Goal: Task Accomplishment & Management: Manage account settings

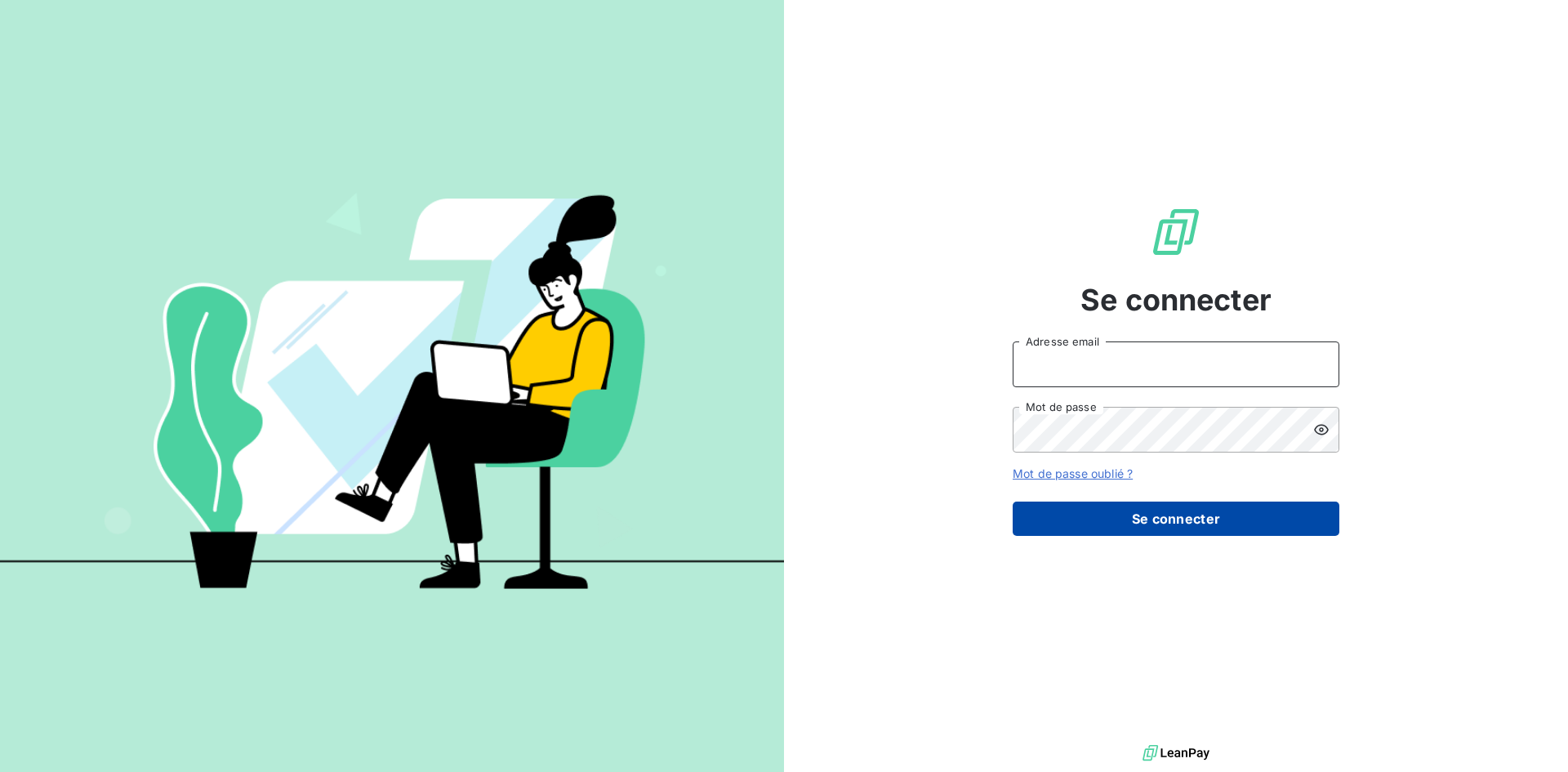
type input "[PERSON_NAME][EMAIL_ADDRESS][DOMAIN_NAME]"
click at [1167, 519] on button "Se connecter" at bounding box center [1175, 519] width 326 height 35
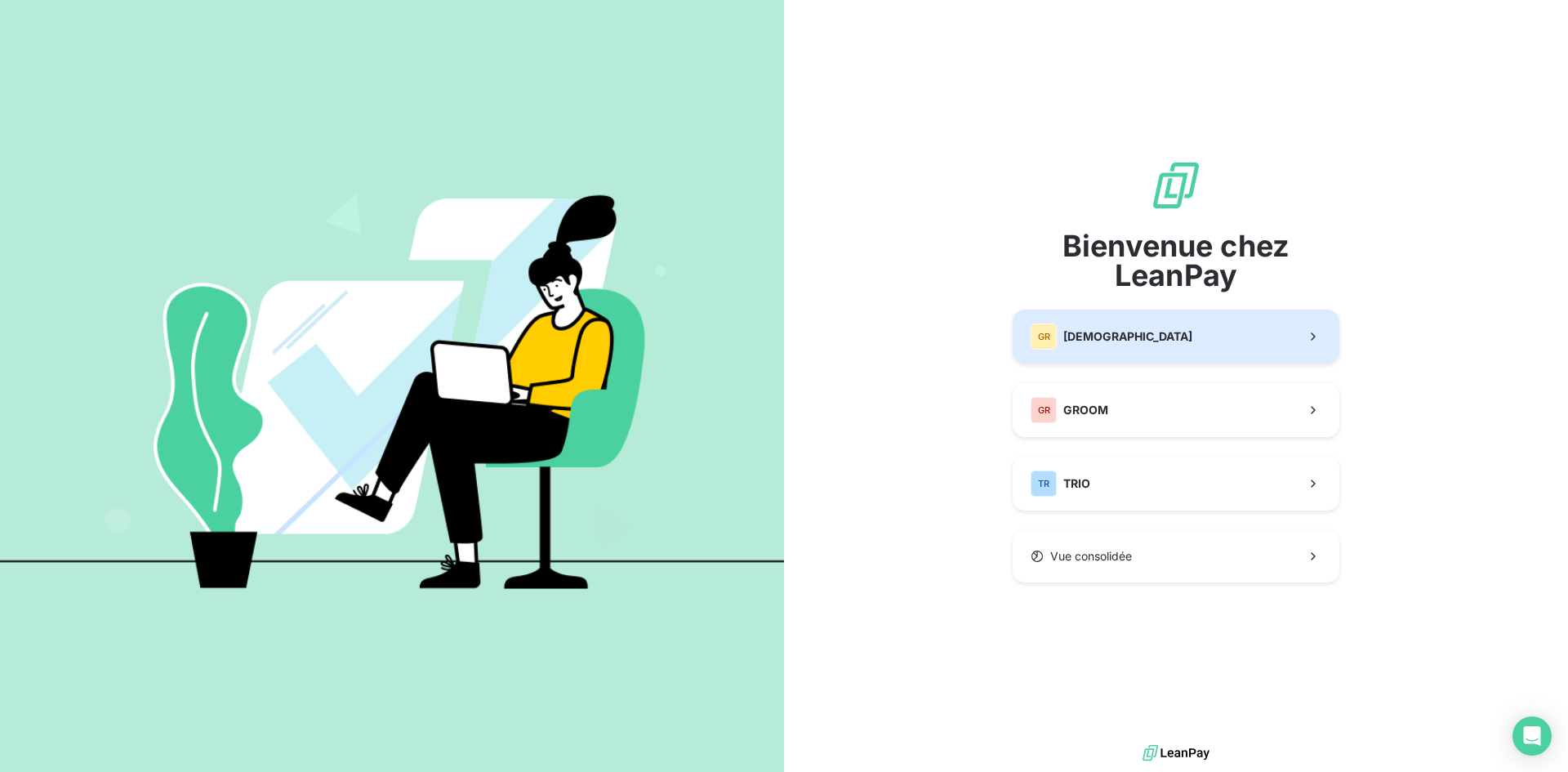
click at [1174, 350] on button "GR GREENWISHES" at bounding box center [1175, 336] width 326 height 54
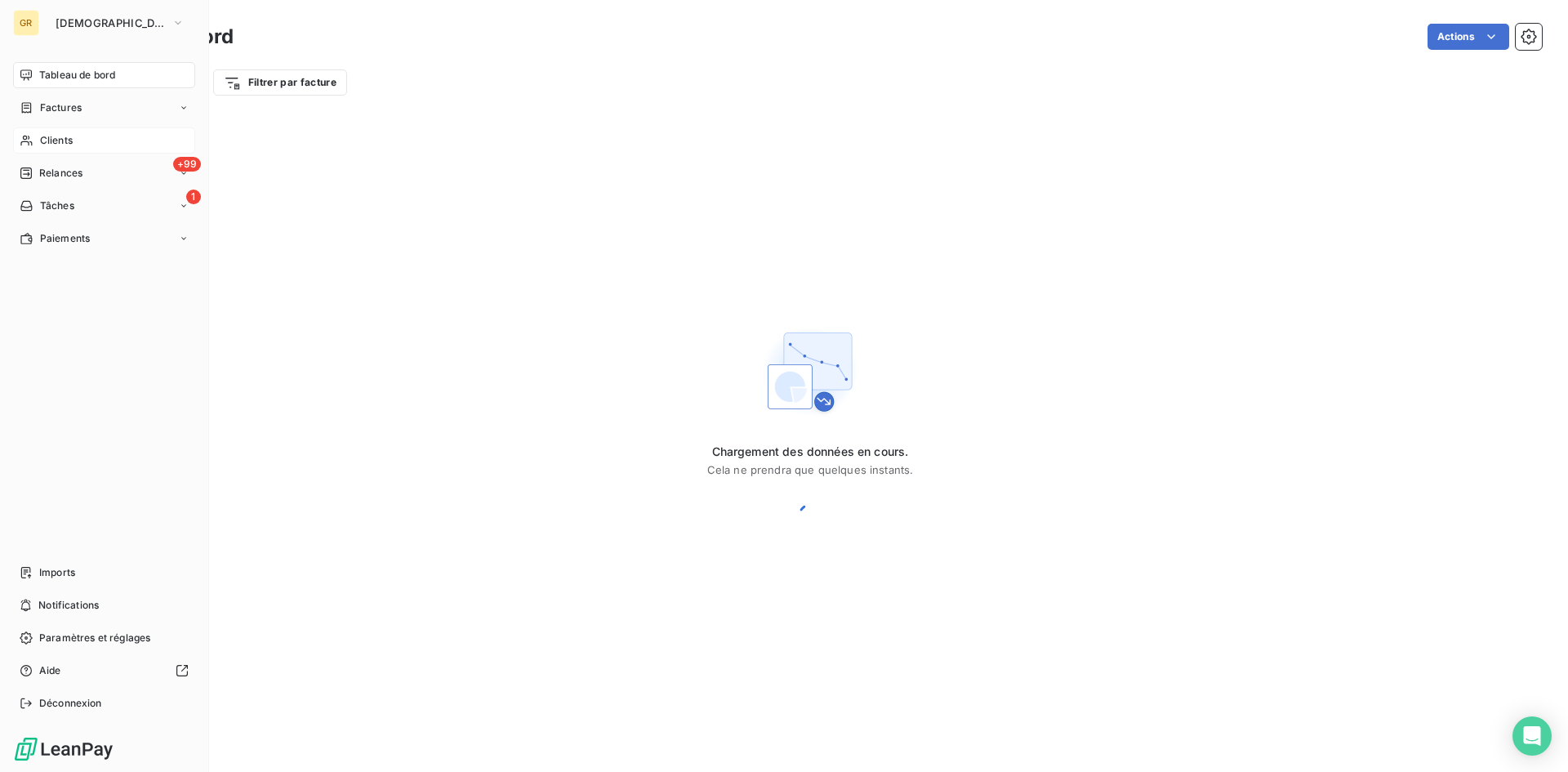
click at [57, 131] on div "Clients" at bounding box center [104, 140] width 182 height 26
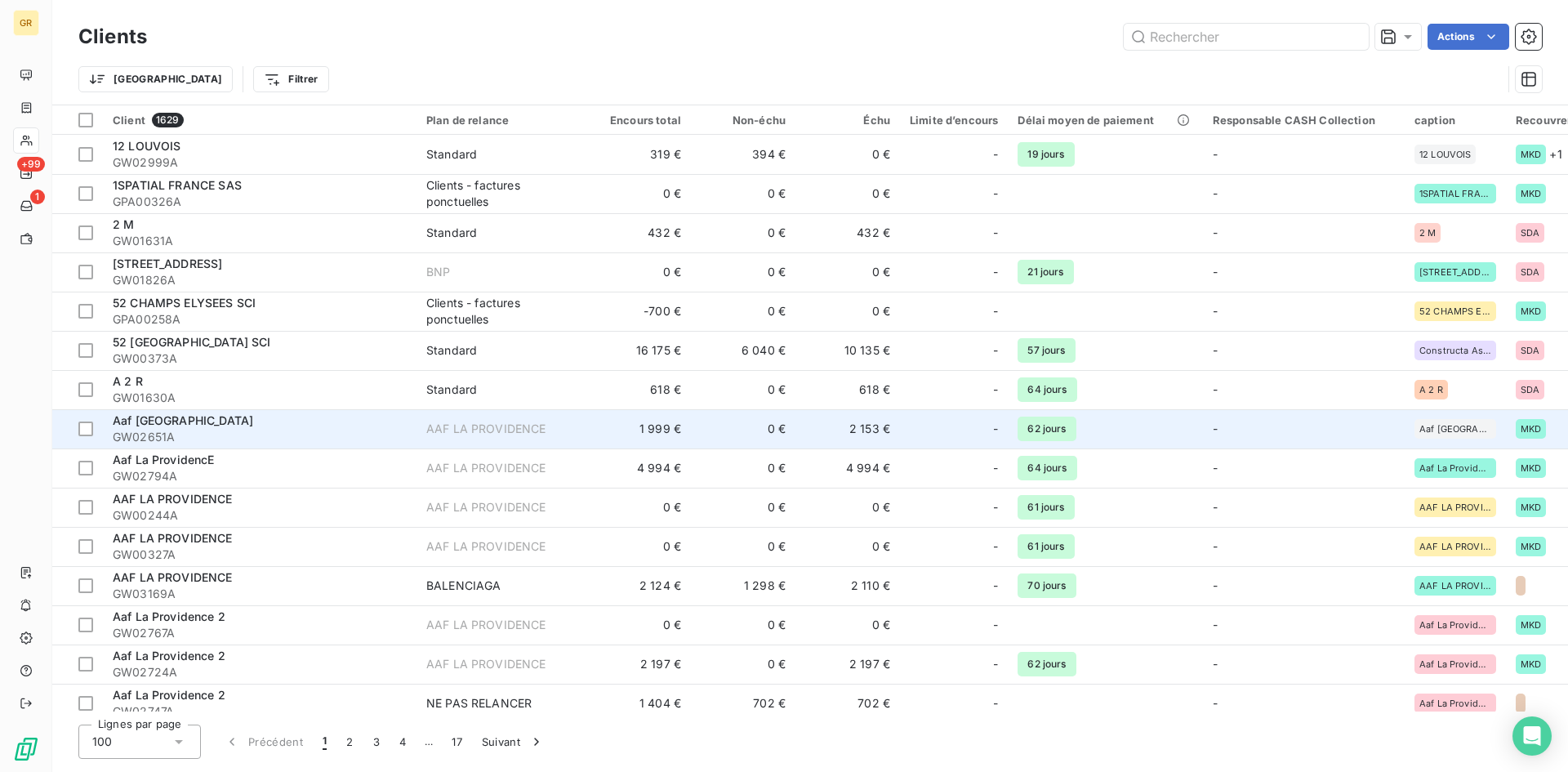
click at [299, 419] on div "Aaf [GEOGRAPHIC_DATA]" at bounding box center [260, 421] width 294 height 16
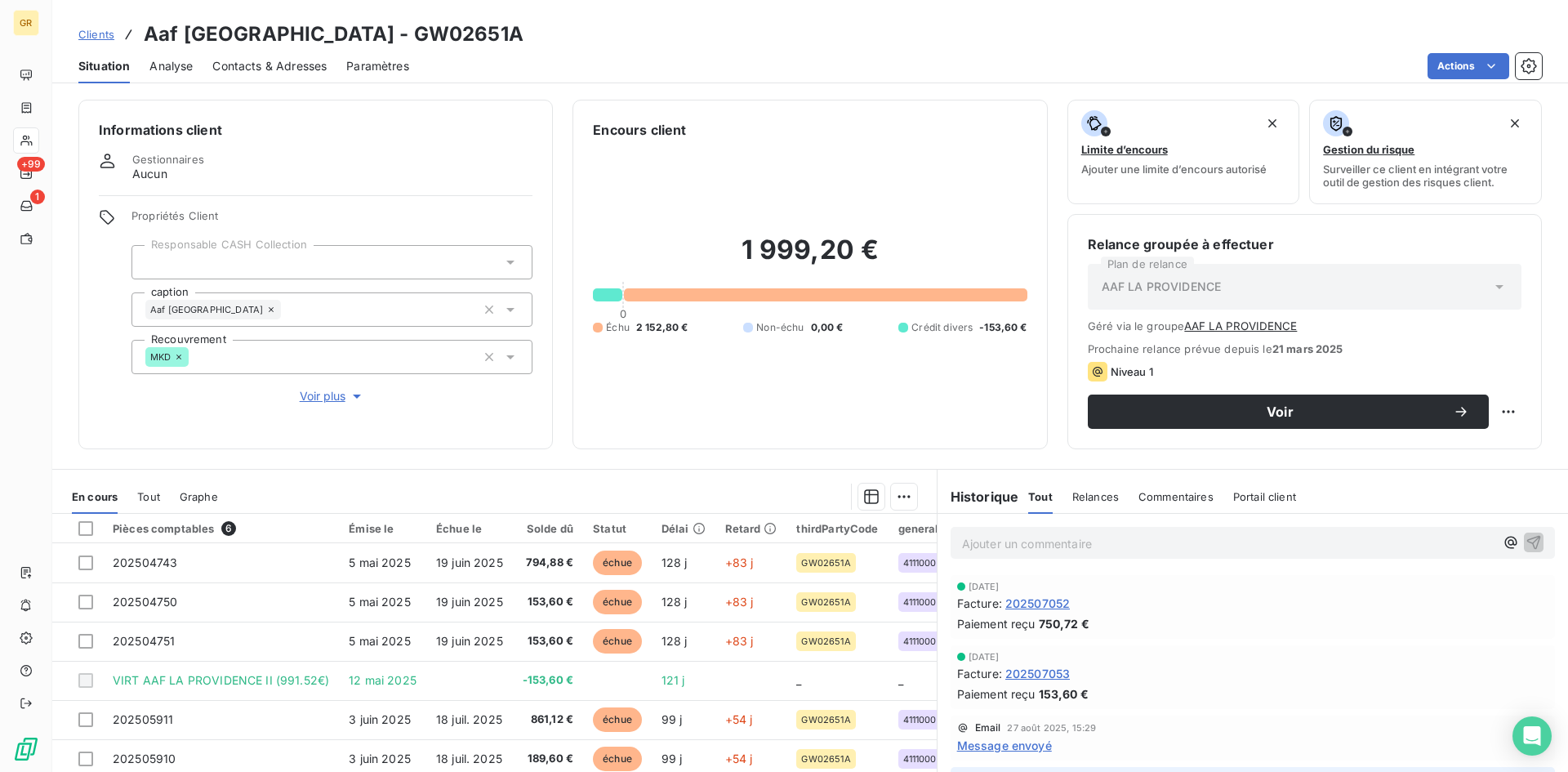
click at [148, 497] on span "Tout" at bounding box center [148, 496] width 23 height 13
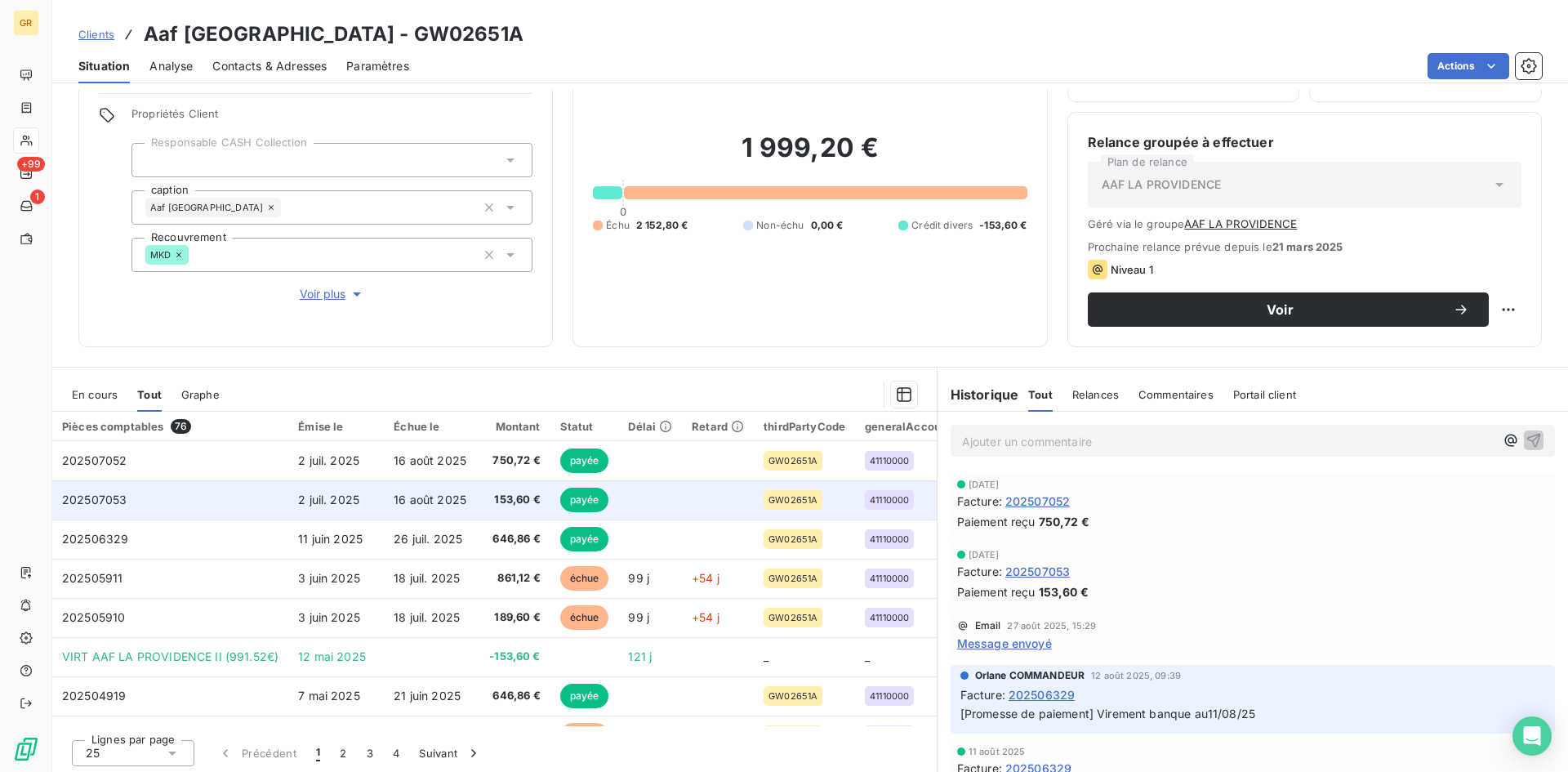
scroll to position [105, 0]
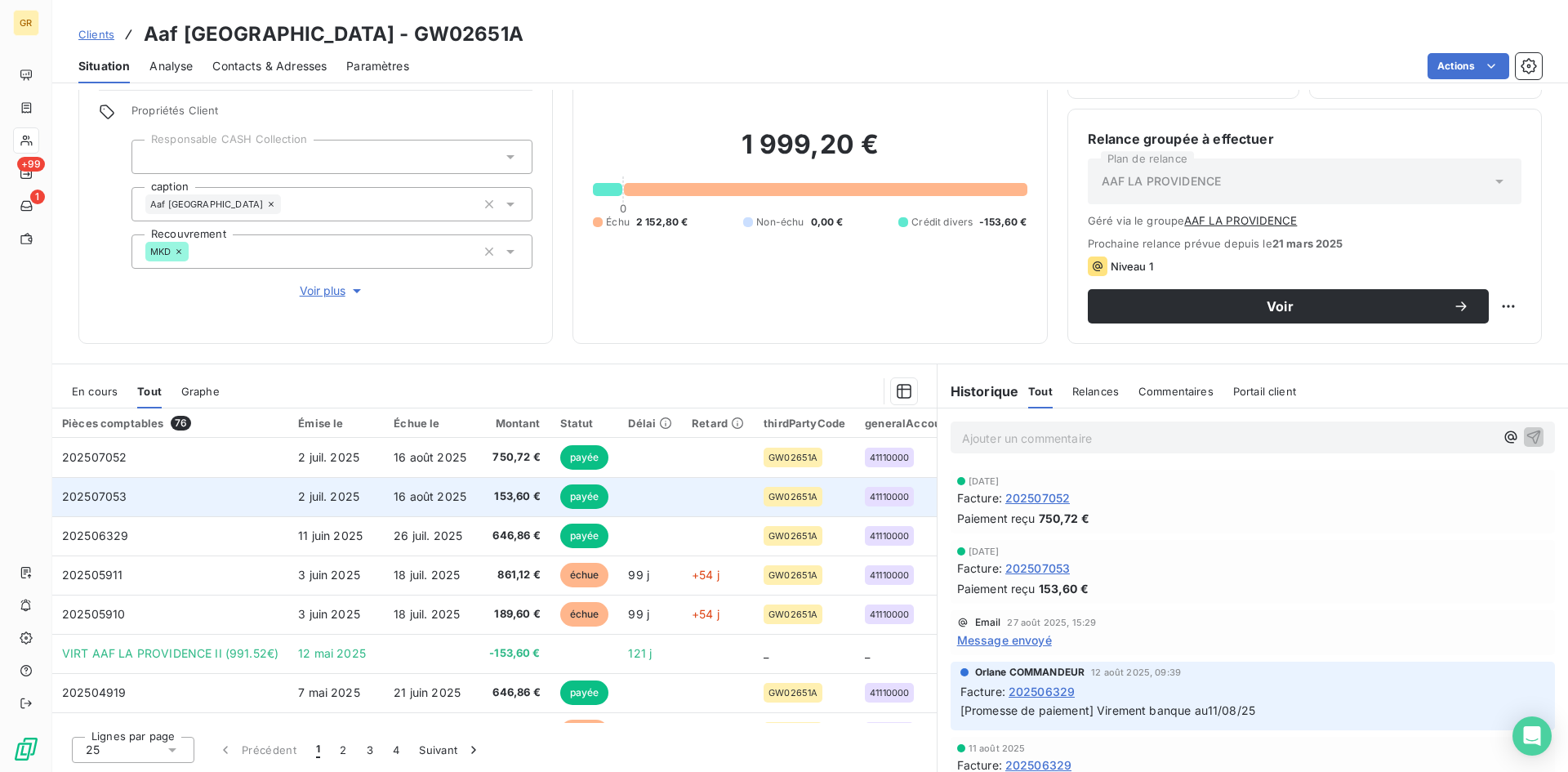
click at [258, 496] on td "202507053" at bounding box center [171, 497] width 236 height 40
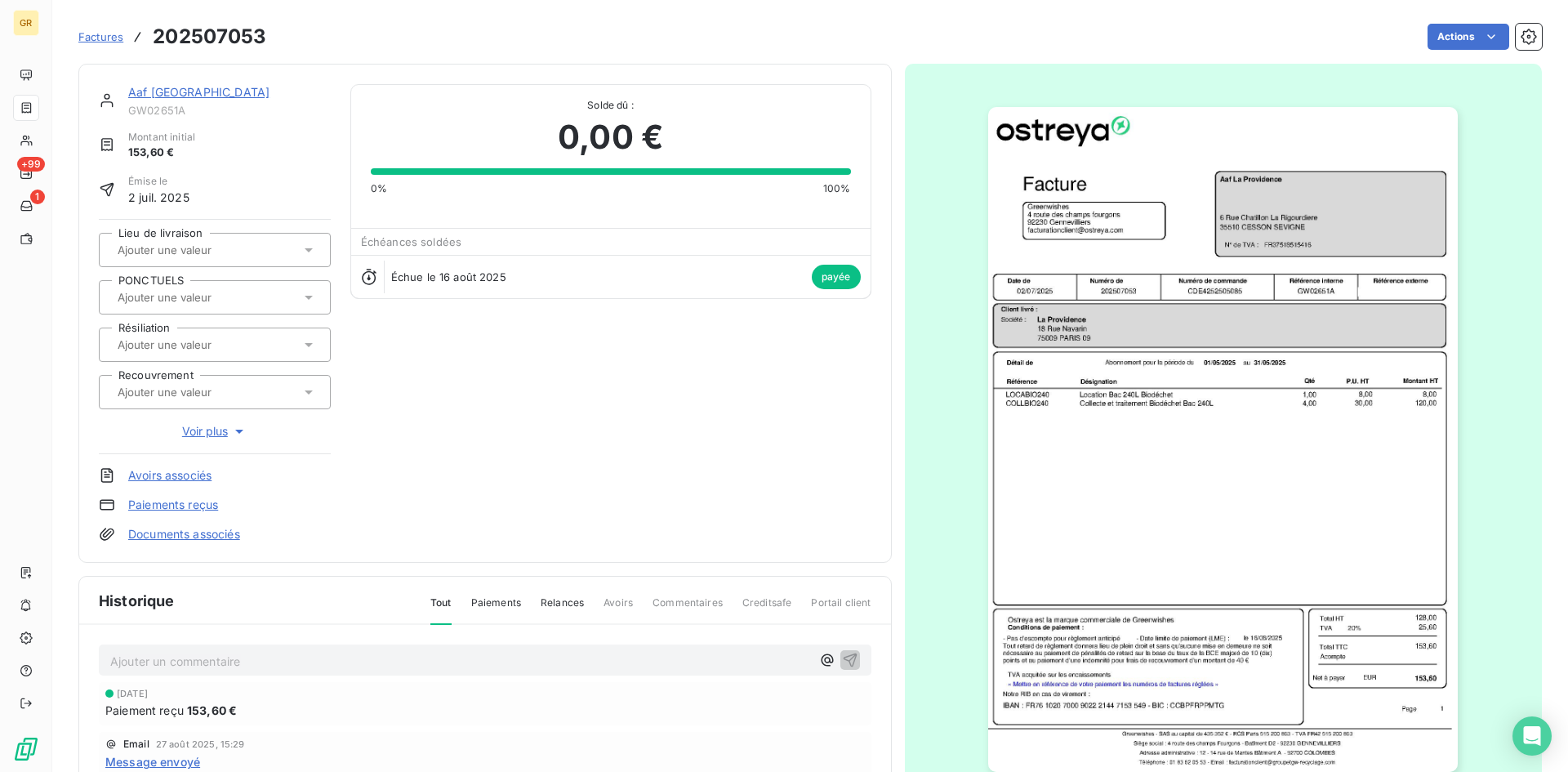
click at [1159, 488] on img "button" at bounding box center [1222, 440] width 469 height 665
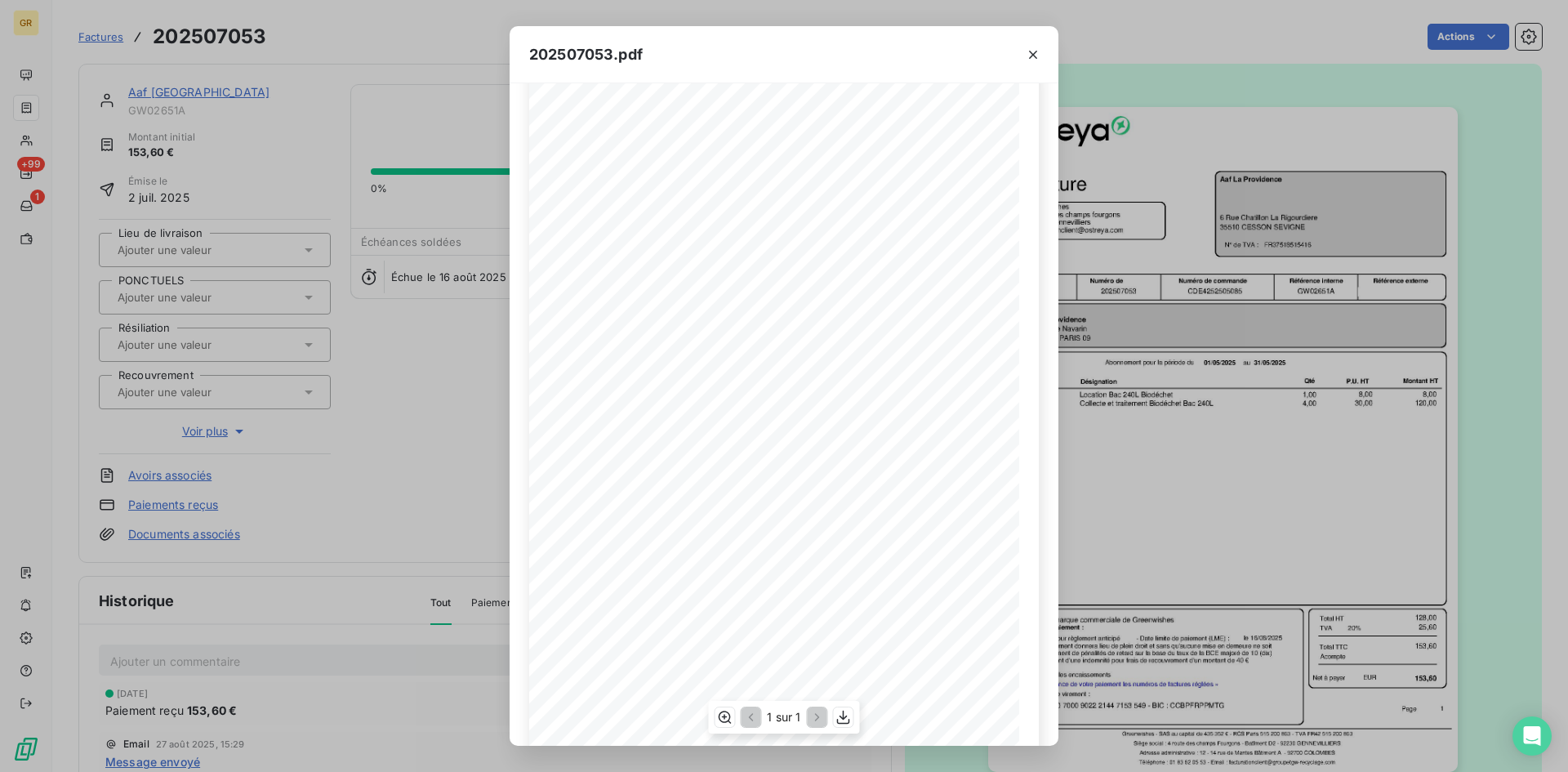
scroll to position [69, 0]
click at [1035, 58] on icon "button" at bounding box center [1033, 55] width 8 height 8
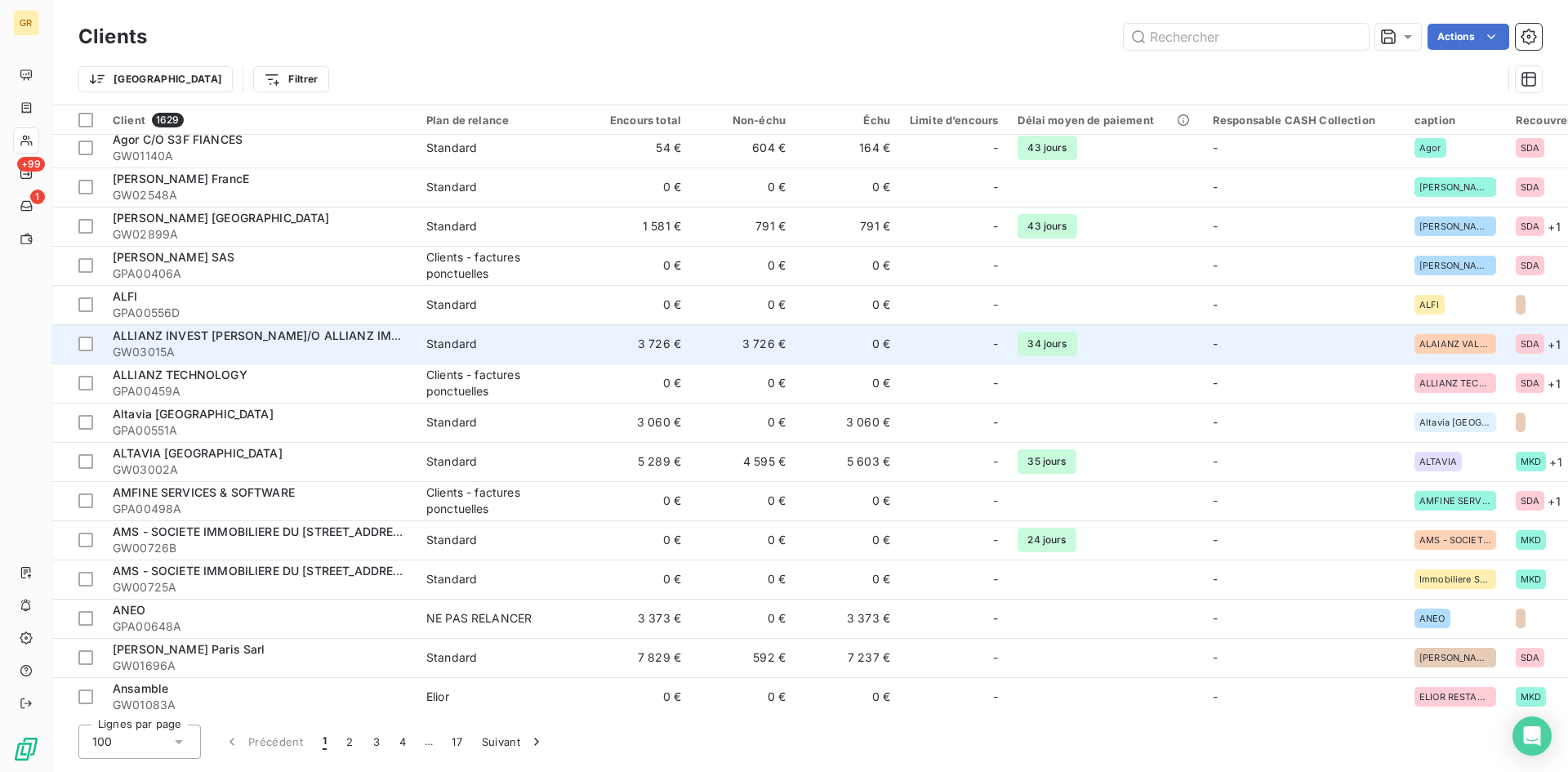
scroll to position [2780, 0]
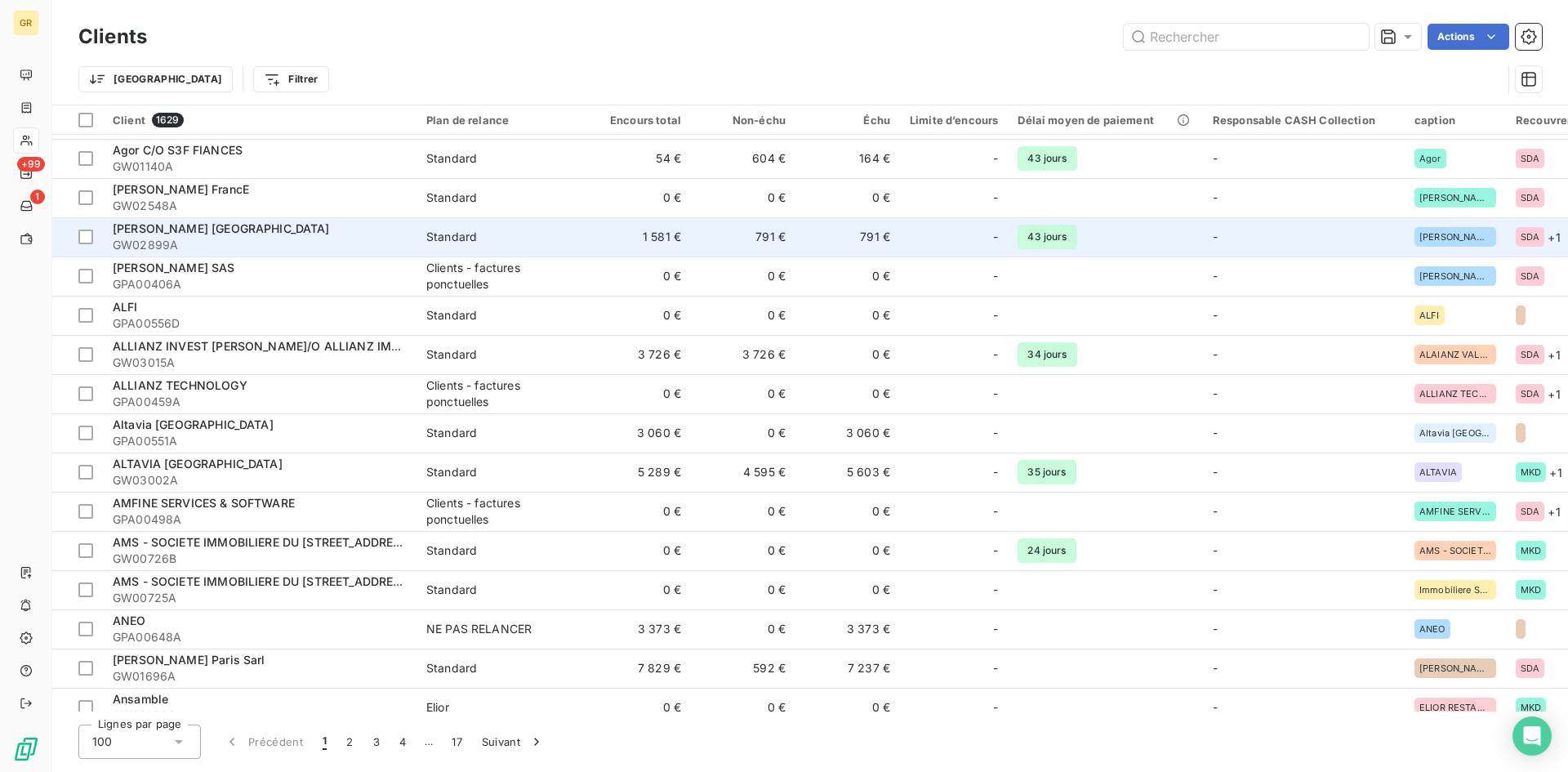
click at [229, 241] on span "GW02899A" at bounding box center [260, 245] width 294 height 16
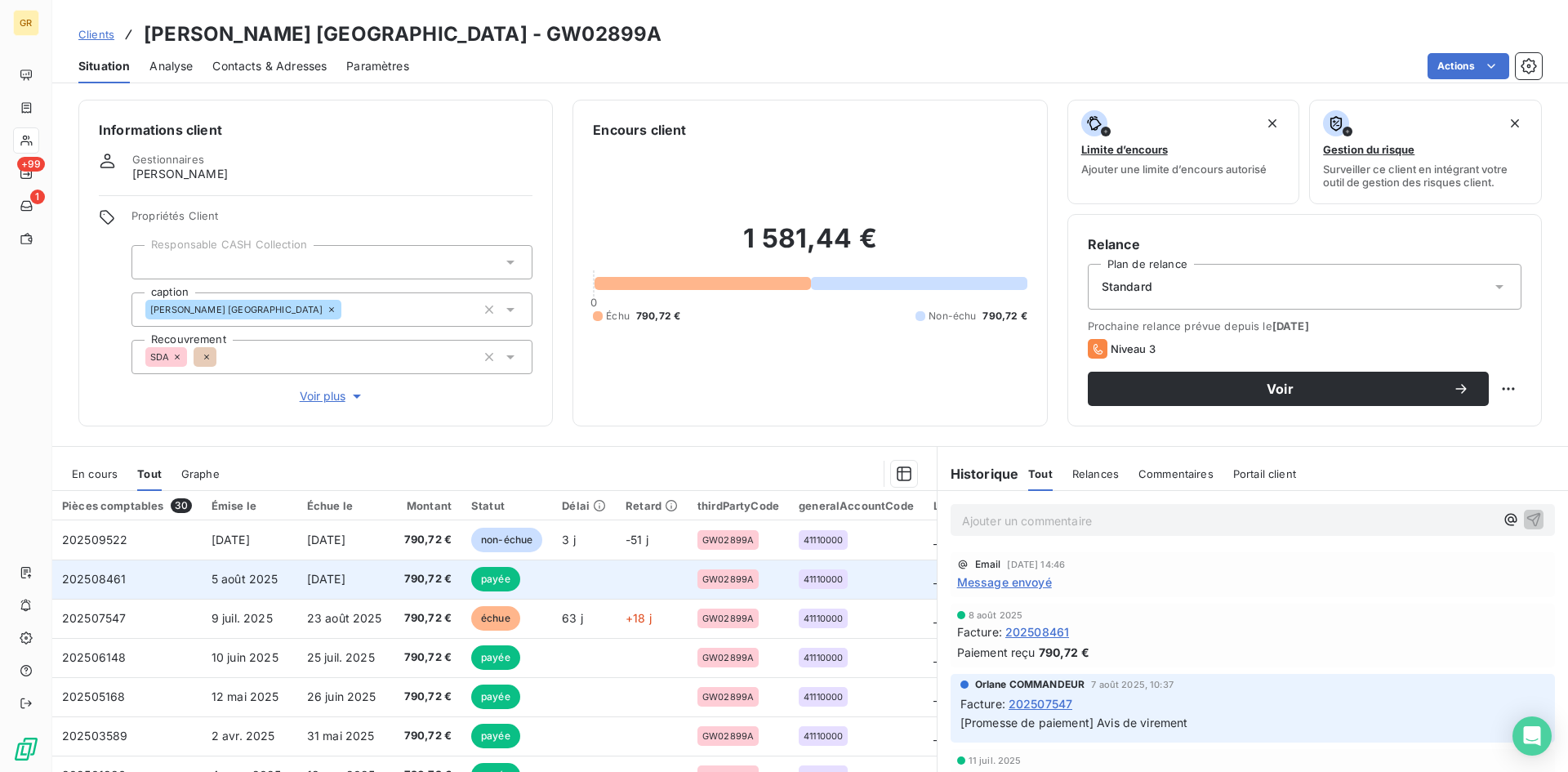
click at [345, 576] on span "[DATE]" at bounding box center [326, 579] width 39 height 14
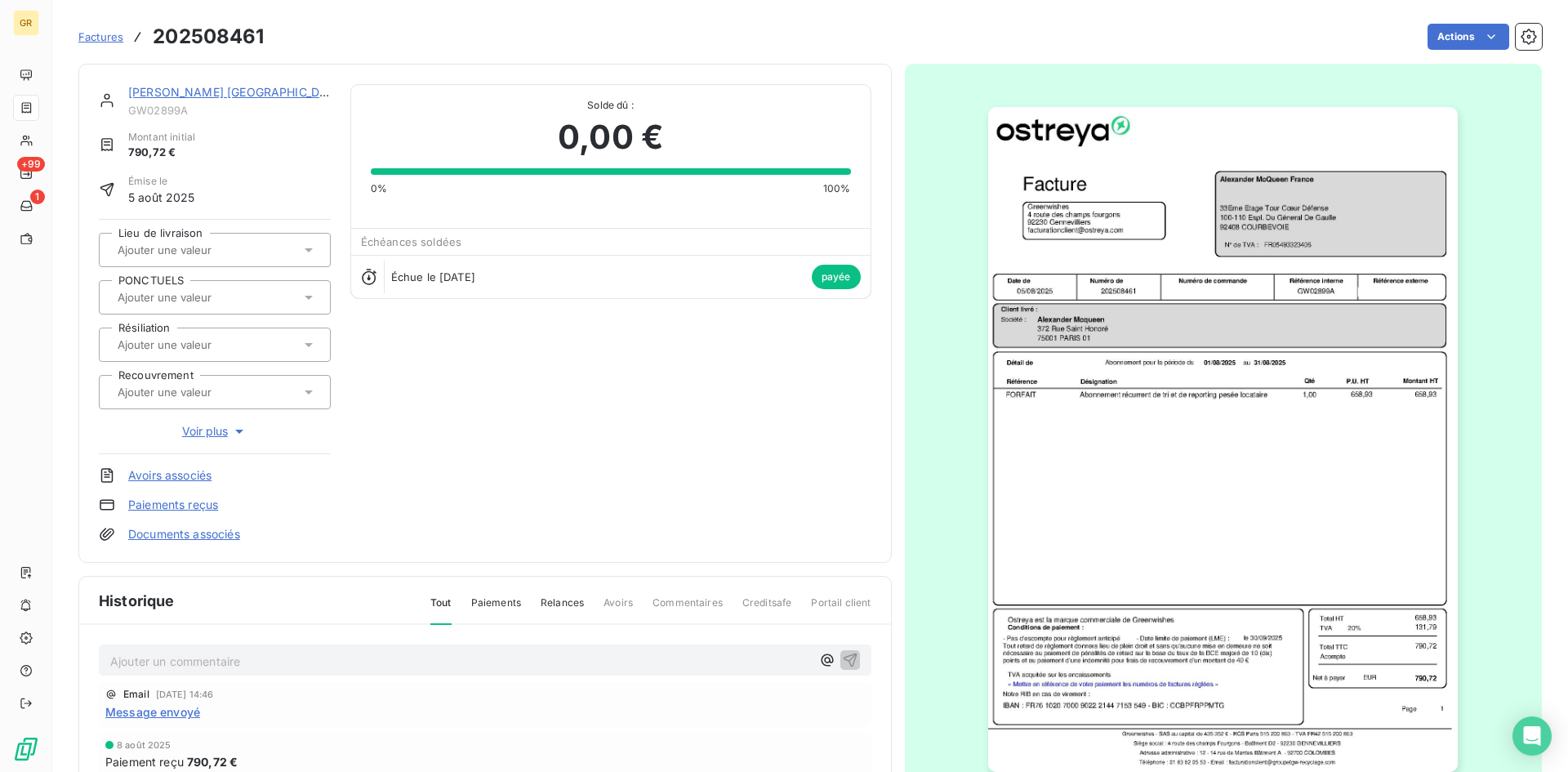
click at [1106, 499] on img "button" at bounding box center [1222, 440] width 469 height 665
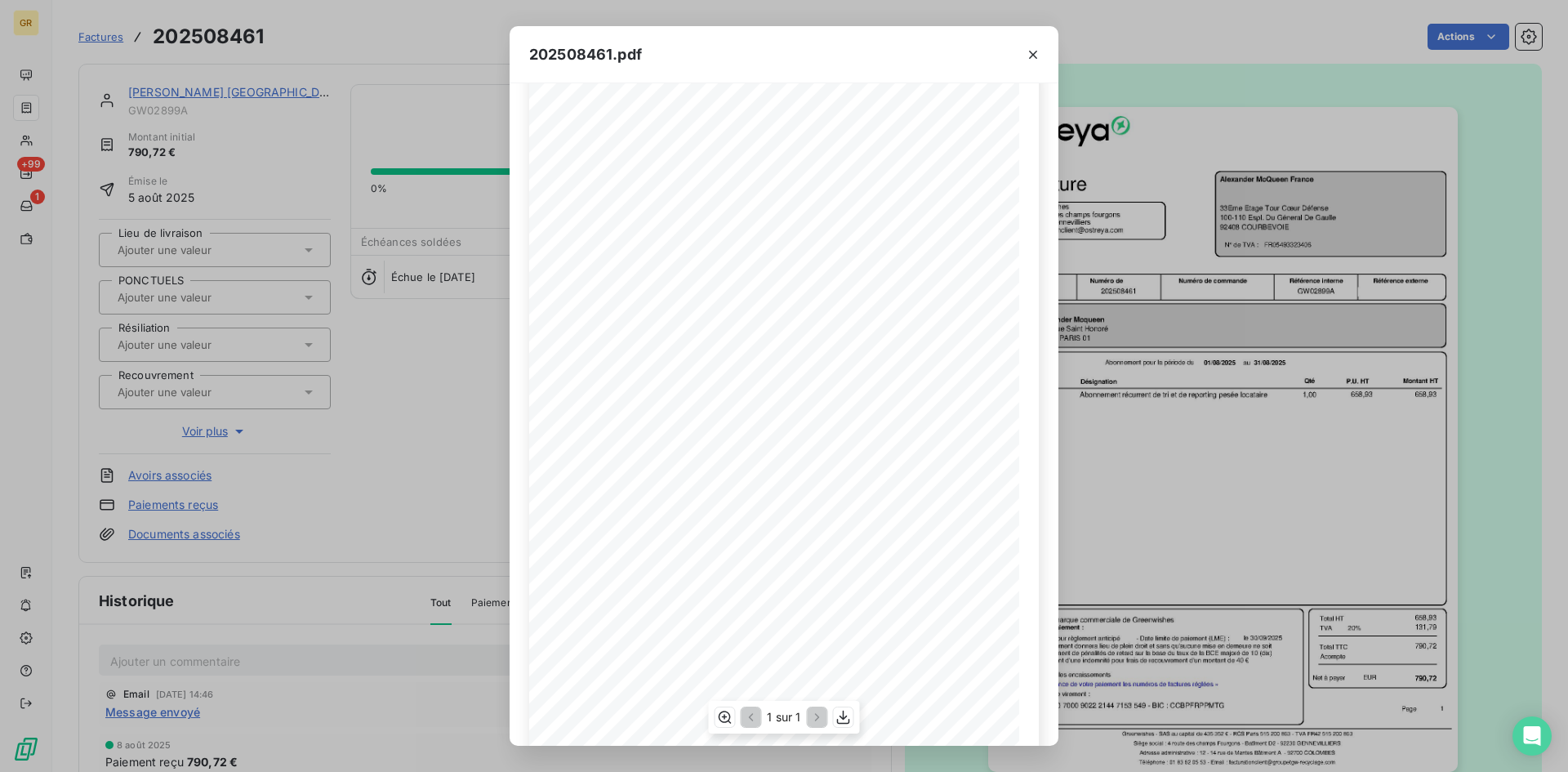
scroll to position [69, 0]
click at [1034, 50] on icon "button" at bounding box center [1032, 55] width 16 height 16
